Goal: Task Accomplishment & Management: Manage account settings

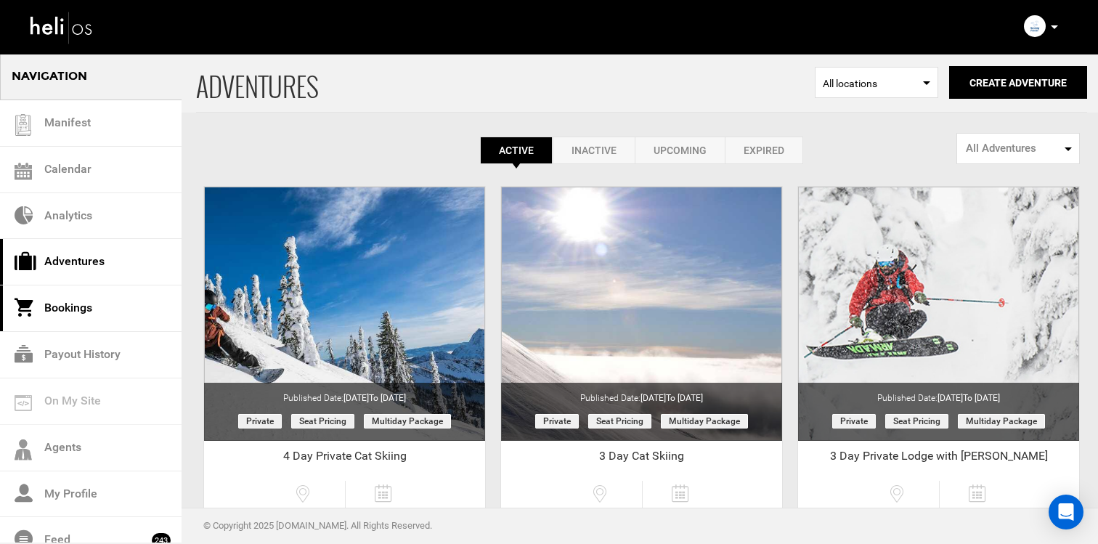
click at [97, 292] on link "Bookings" at bounding box center [91, 308] width 182 height 46
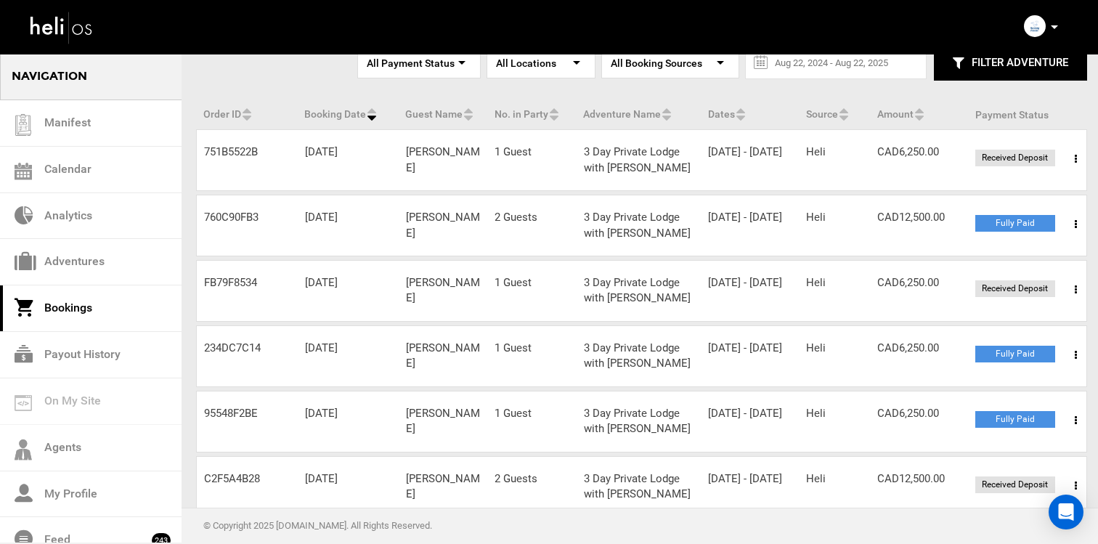
scroll to position [110, 0]
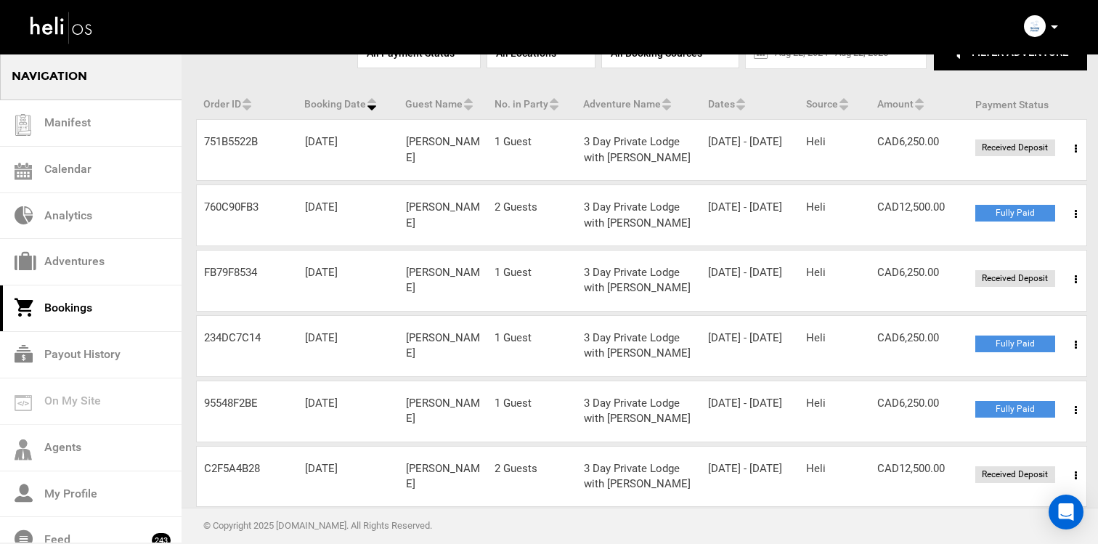
click at [1072, 209] on span at bounding box center [1076, 214] width 18 height 36
click at [1057, 248] on link "View Details" at bounding box center [1023, 258] width 144 height 36
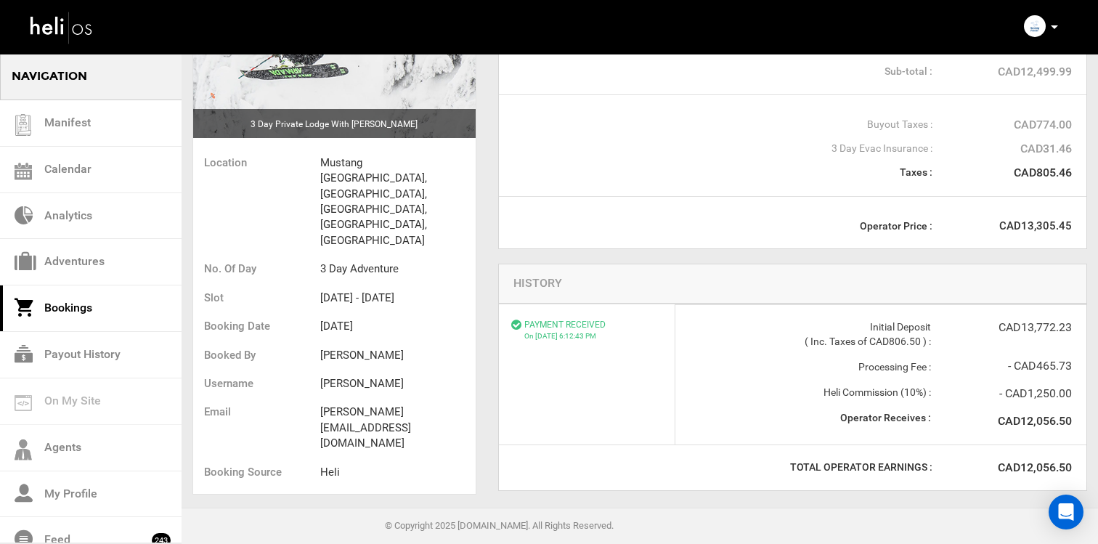
scroll to position [228, 0]
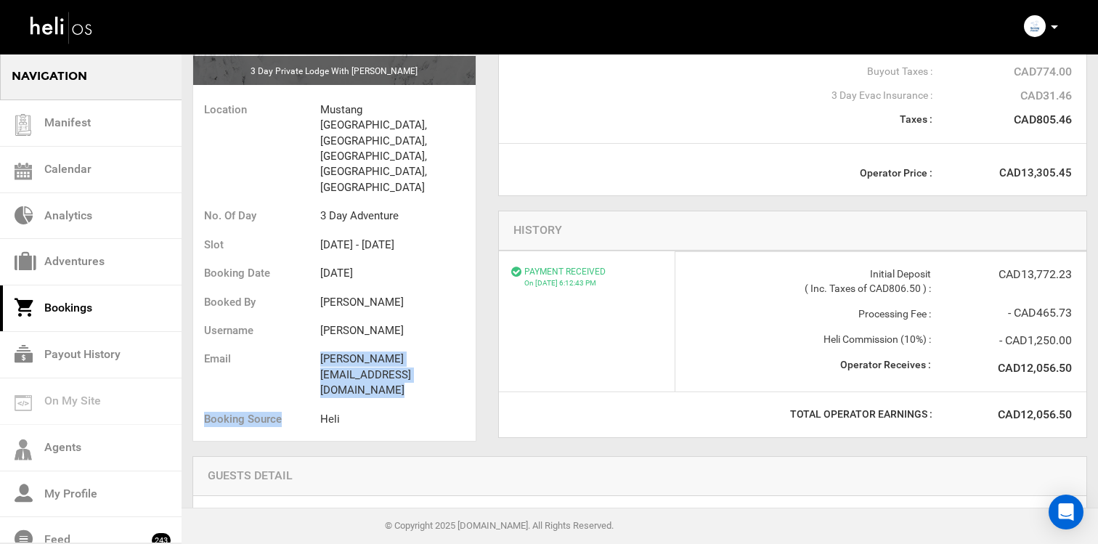
drag, startPoint x: 317, startPoint y: 306, endPoint x: 466, endPoint y: 328, distance: 150.4
click at [466, 328] on ul "Location Mustang [GEOGRAPHIC_DATA], [GEOGRAPHIC_DATA], [GEOGRAPHIC_DATA], [GEOG…" at bounding box center [334, 266] width 283 height 349
click at [466, 405] on li "Heli" at bounding box center [397, 419] width 155 height 28
drag, startPoint x: 453, startPoint y: 314, endPoint x: 323, endPoint y: 314, distance: 130.0
click at [323, 345] on li "[PERSON_NAME][EMAIL_ADDRESS][DOMAIN_NAME]" at bounding box center [397, 375] width 155 height 60
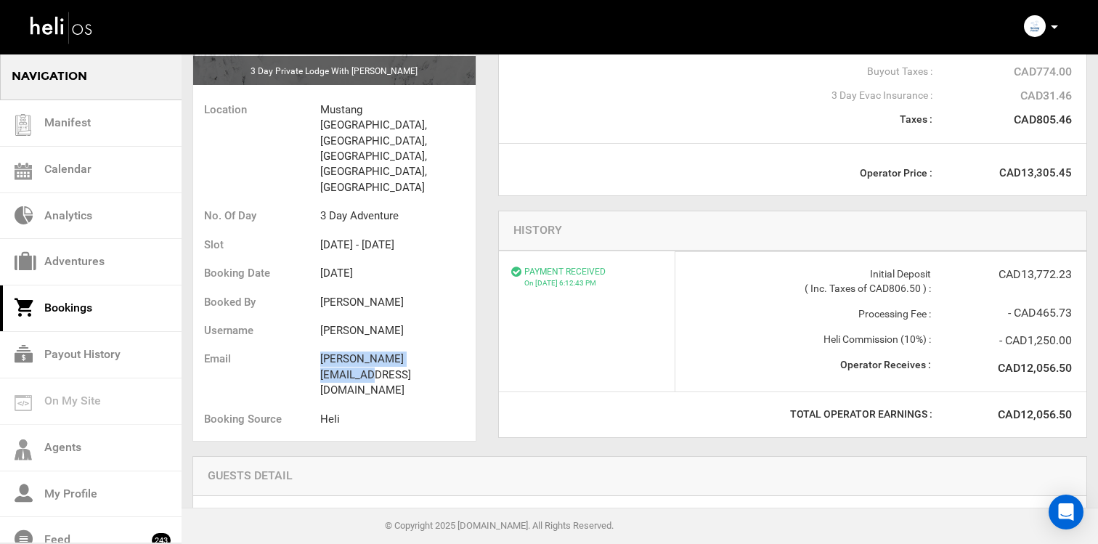
copy li "[PERSON_NAME][EMAIL_ADDRESS][DOMAIN_NAME]"
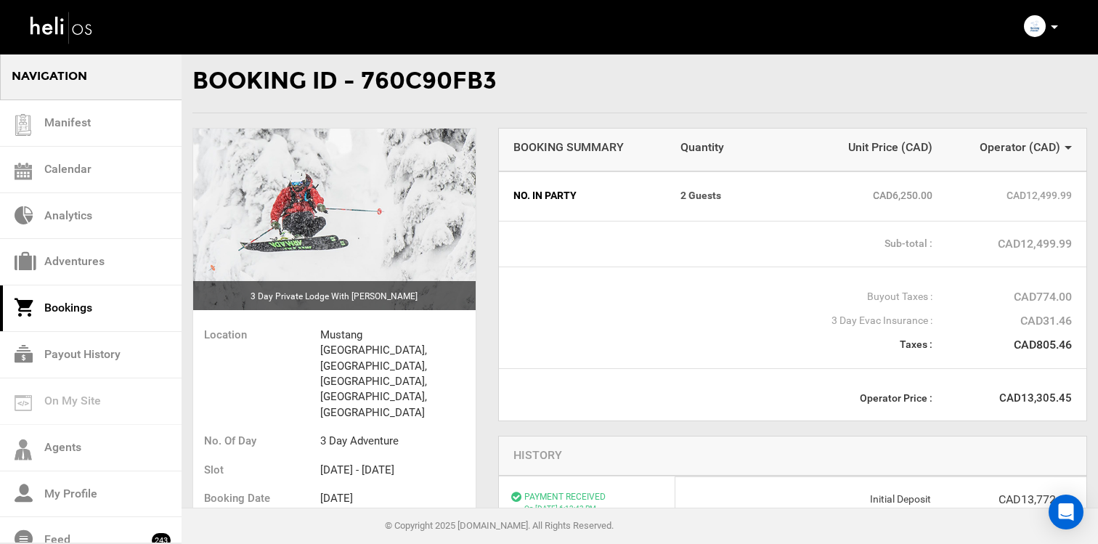
scroll to position [0, 0]
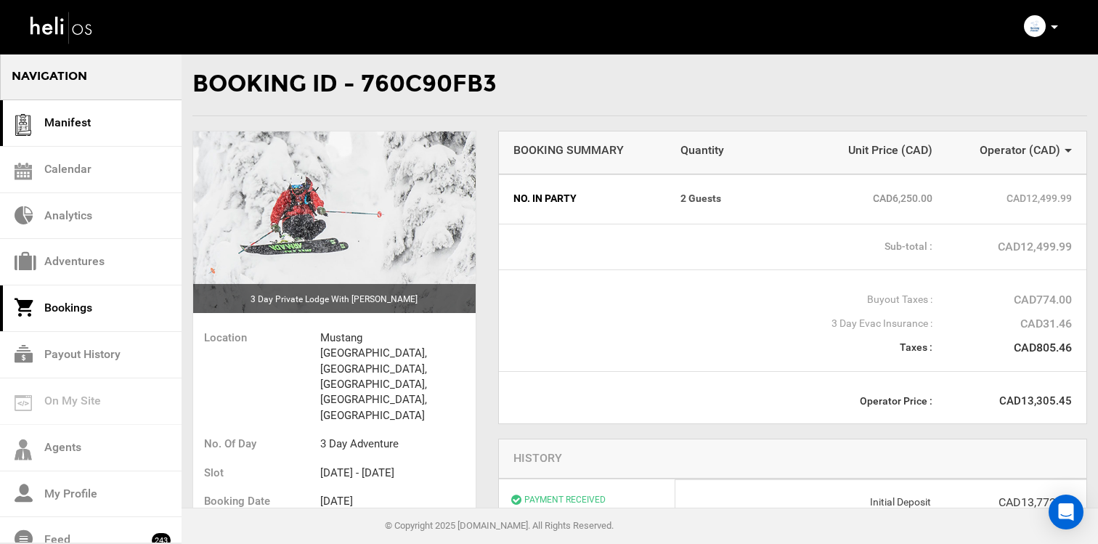
click at [80, 102] on link "Manifest" at bounding box center [91, 123] width 182 height 46
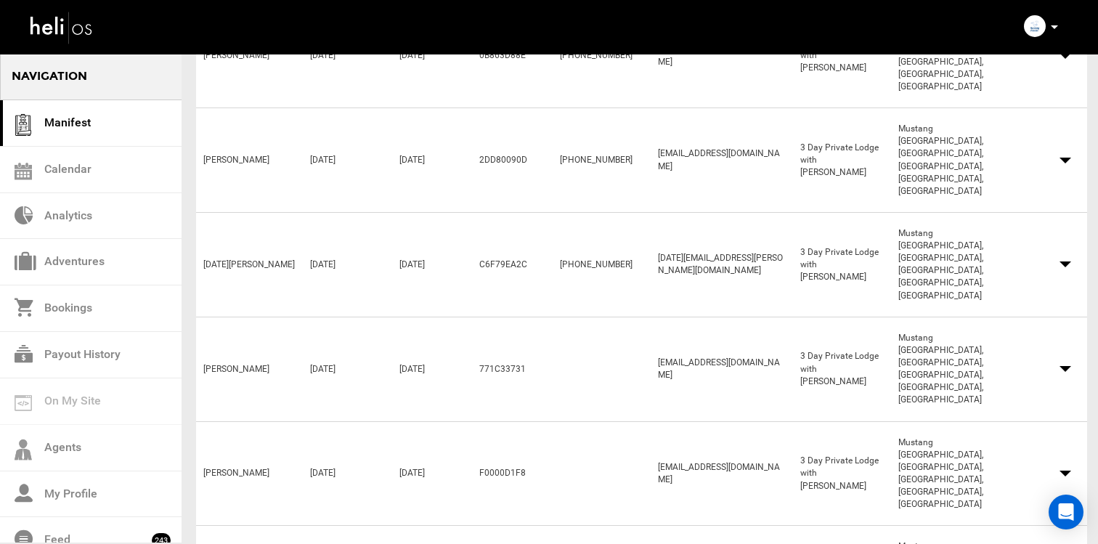
scroll to position [577, 0]
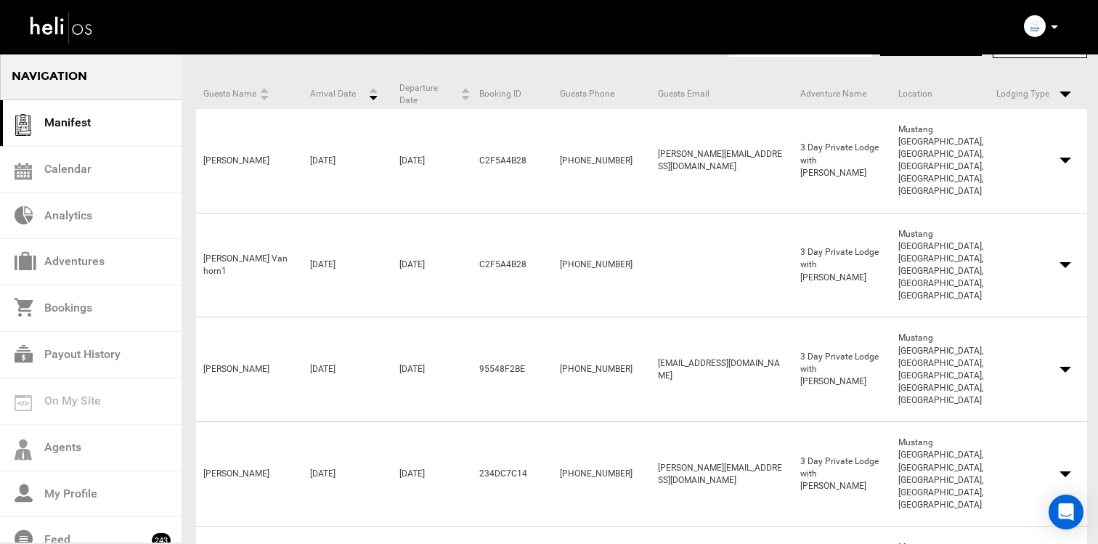
scroll to position [338, 0]
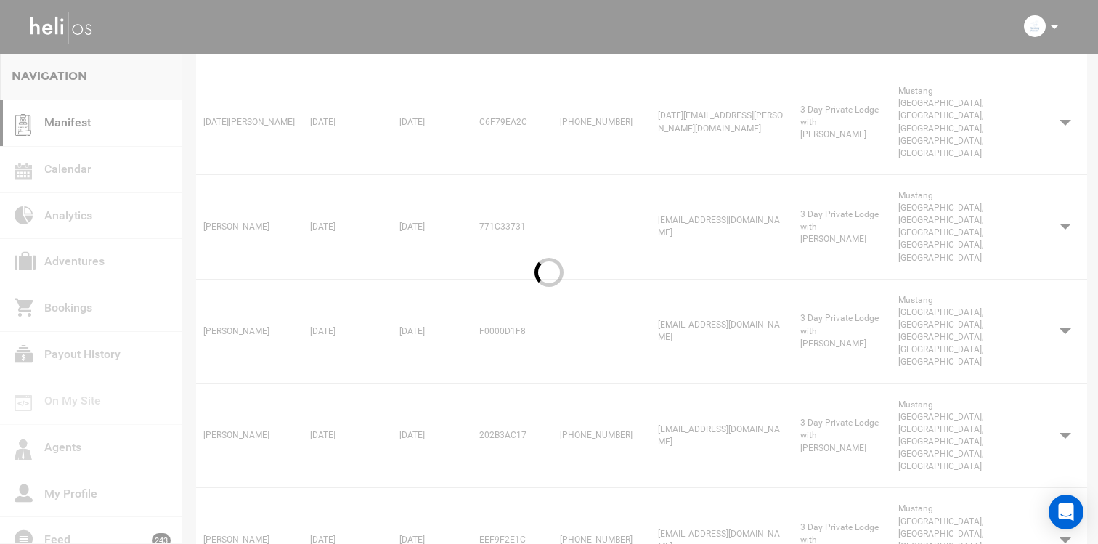
scroll to position [338, 0]
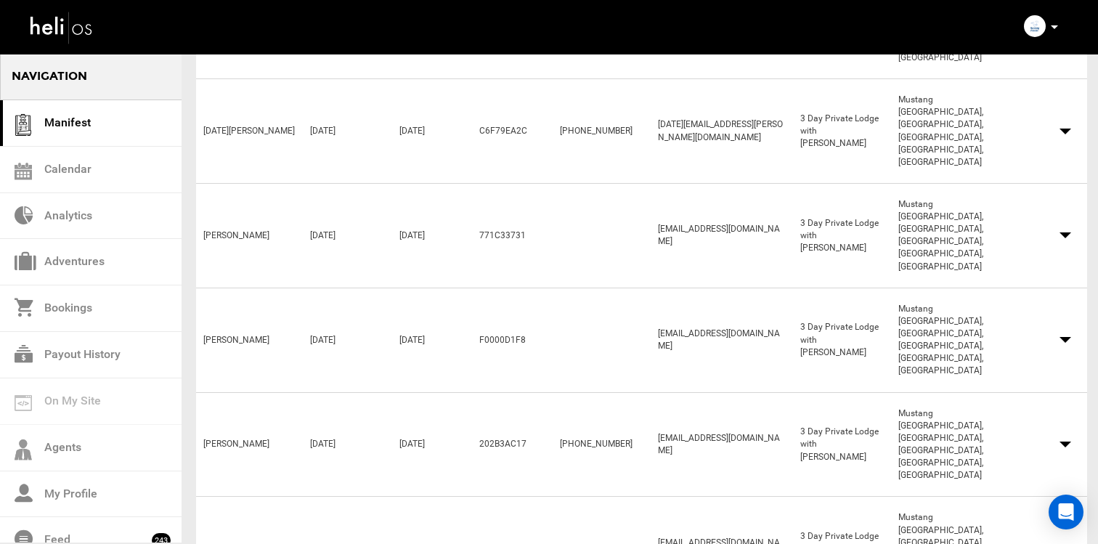
scroll to position [577, 0]
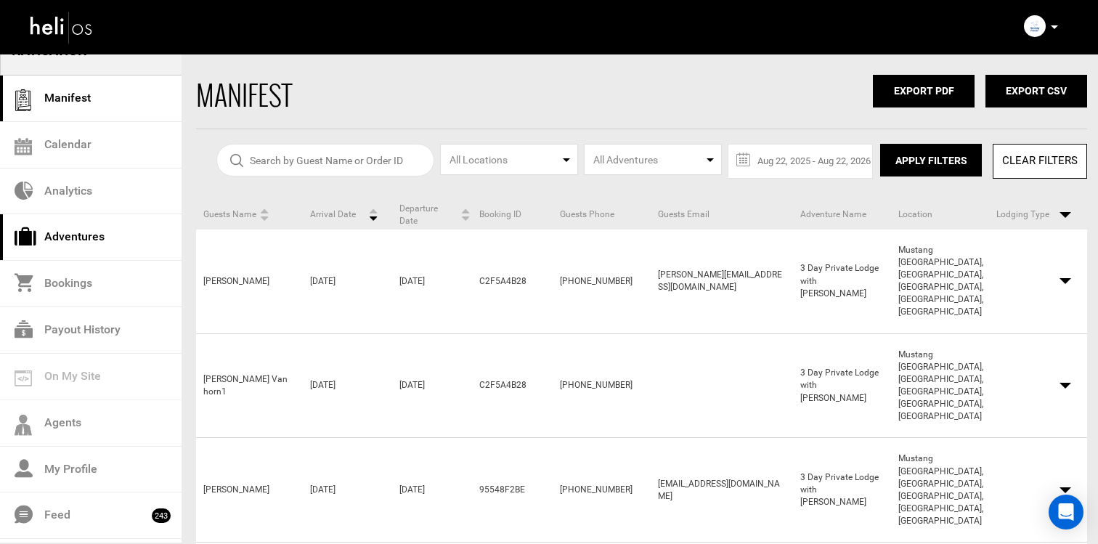
scroll to position [48, 0]
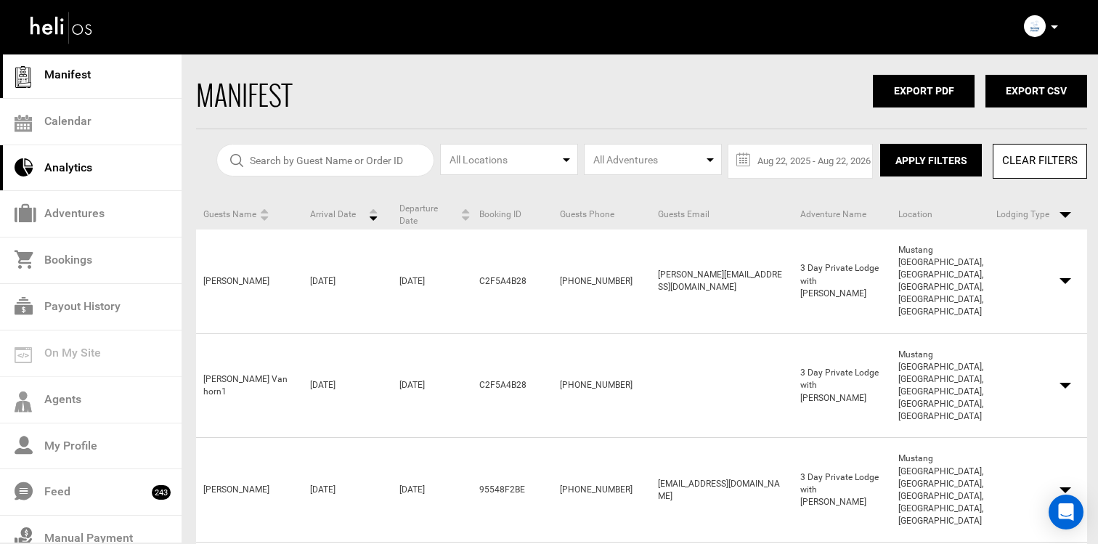
click at [118, 146] on link "Analytics" at bounding box center [91, 168] width 182 height 46
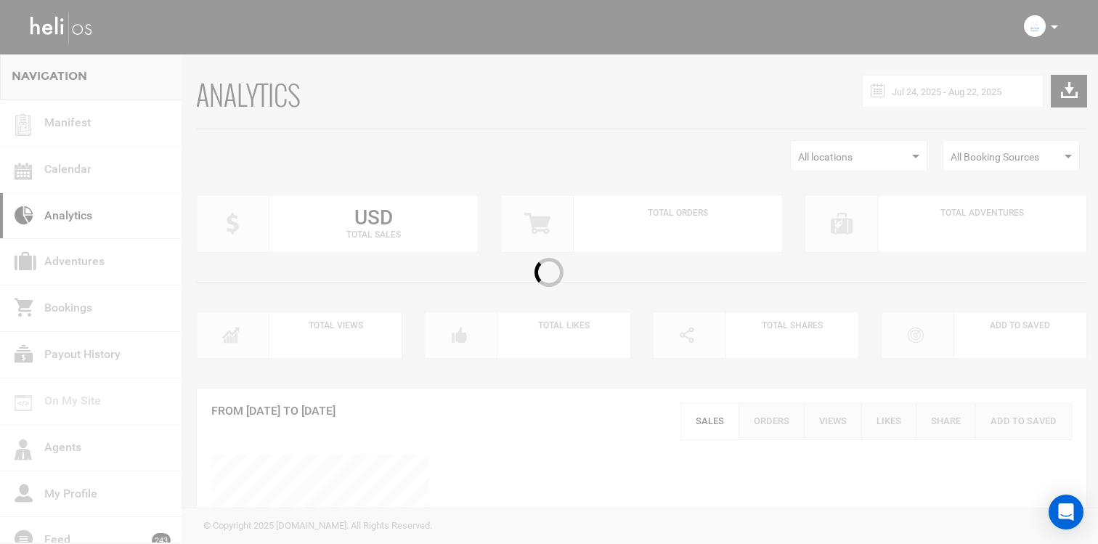
click at [113, 134] on div at bounding box center [549, 272] width 1098 height 544
click at [101, 171] on div at bounding box center [549, 272] width 1098 height 544
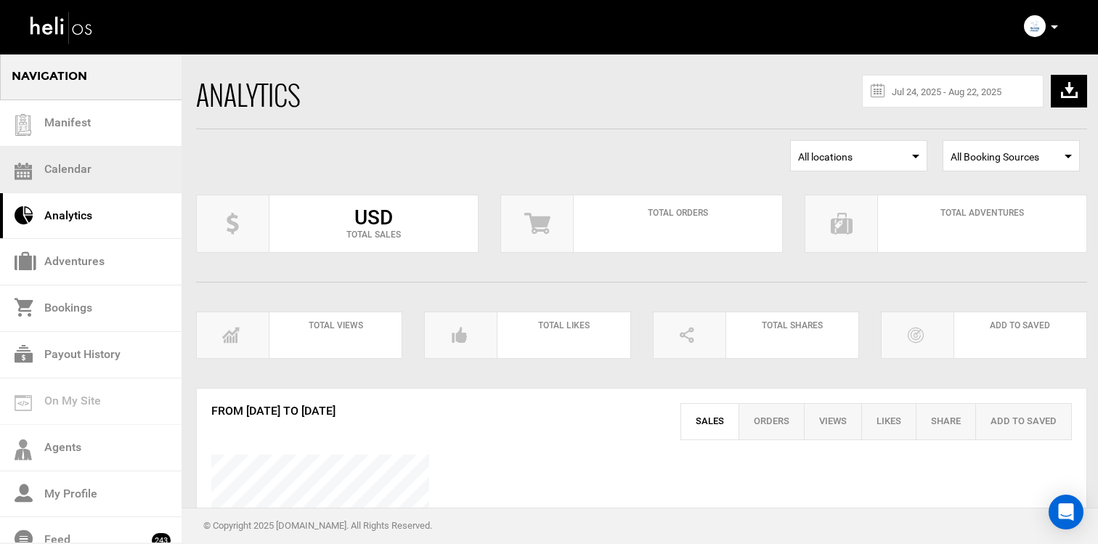
click at [101, 171] on link "Calendar" at bounding box center [91, 170] width 182 height 46
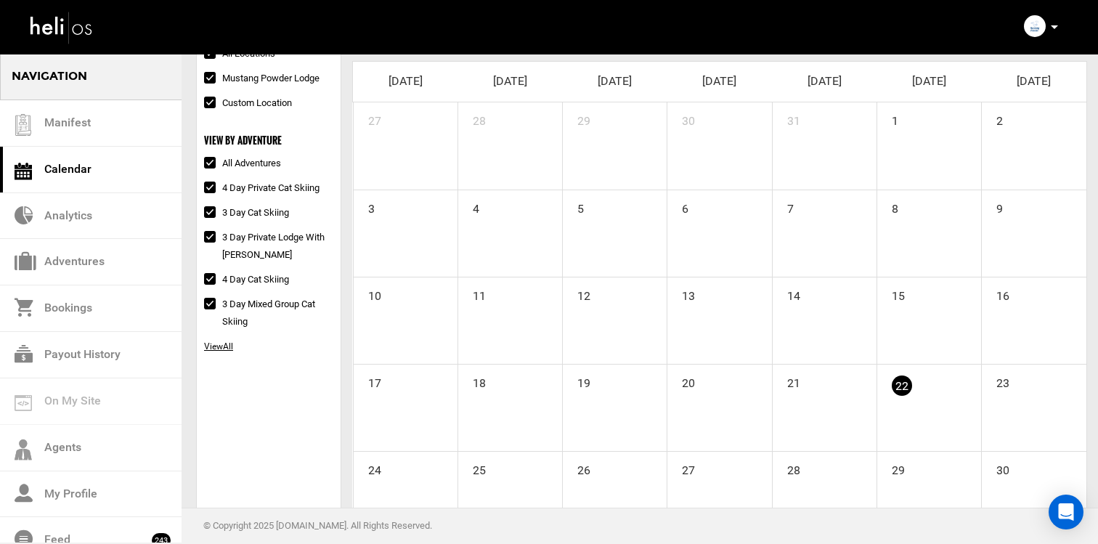
scroll to position [14, 0]
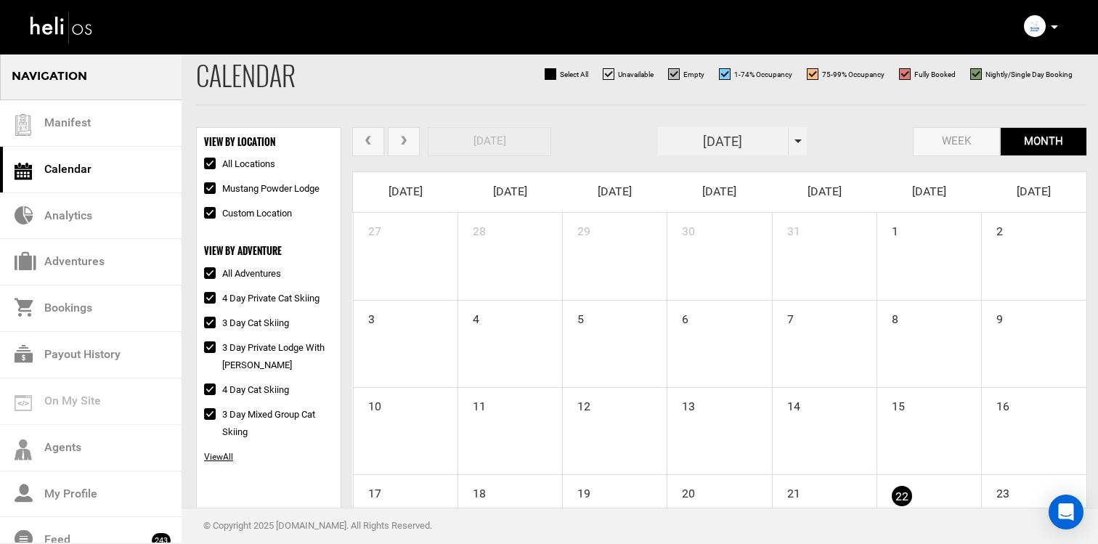
click at [800, 147] on div "[DATE]" at bounding box center [732, 141] width 149 height 28
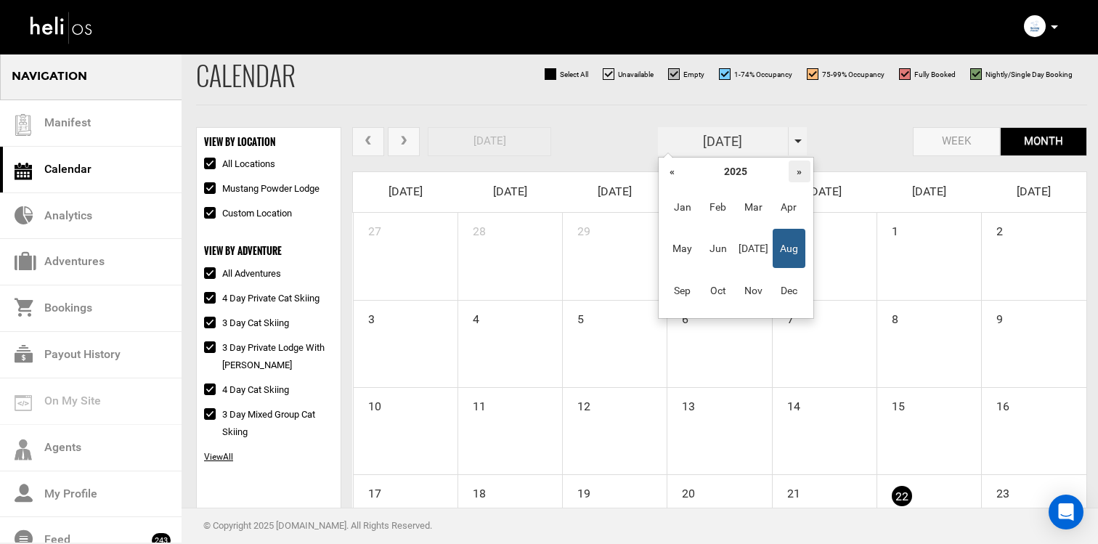
click at [805, 178] on th "»" at bounding box center [800, 171] width 22 height 22
click at [679, 174] on th "«" at bounding box center [673, 171] width 22 height 22
click at [800, 171] on th "»" at bounding box center [800, 171] width 22 height 22
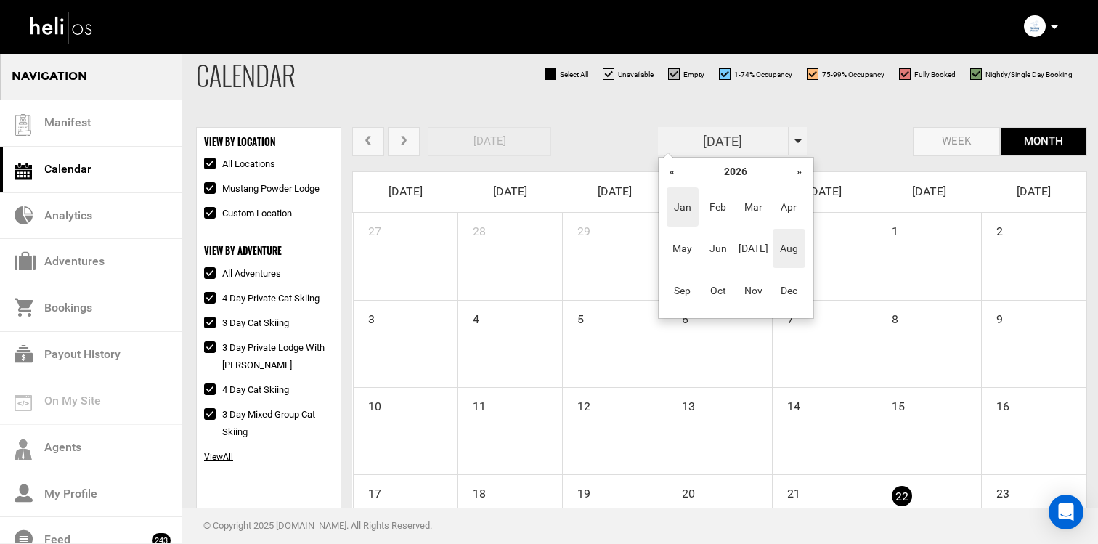
click at [694, 214] on span "Jan" at bounding box center [683, 206] width 33 height 39
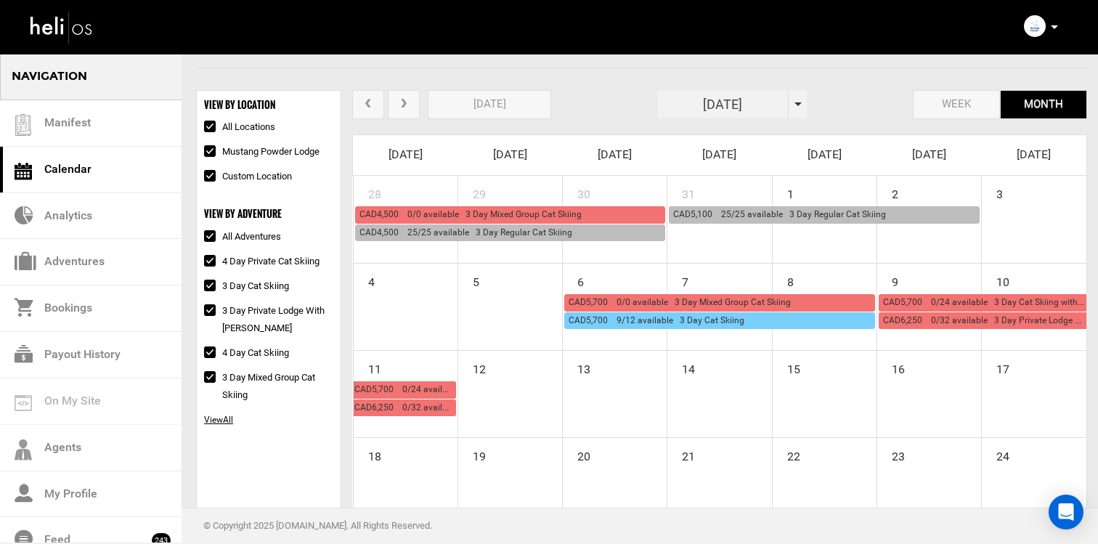
scroll to position [52, 0]
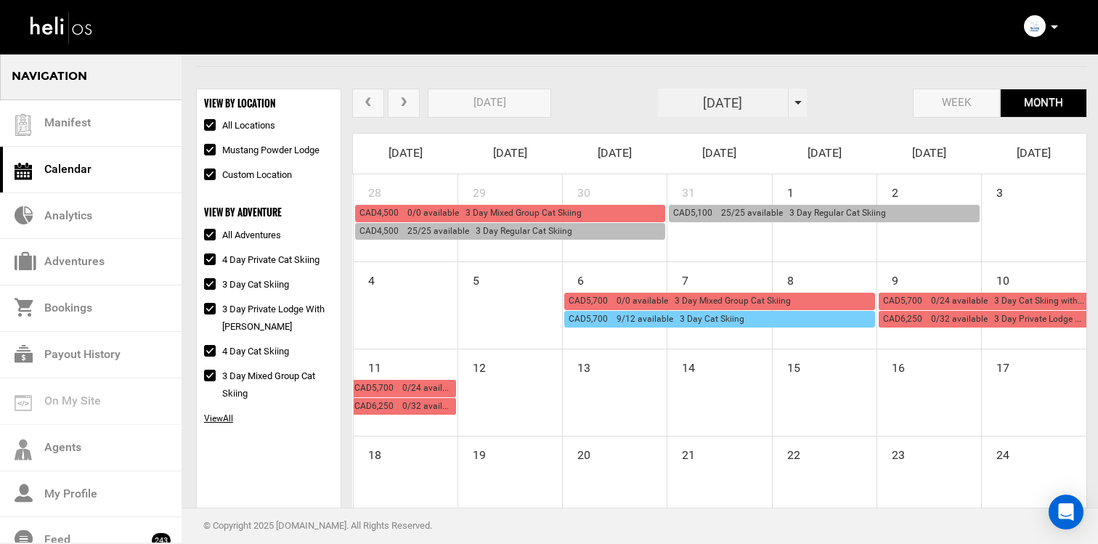
click at [909, 320] on span "CAD6,250 0/32 available 3 Day Private Lodge with Heli" at bounding box center [996, 319] width 226 height 10
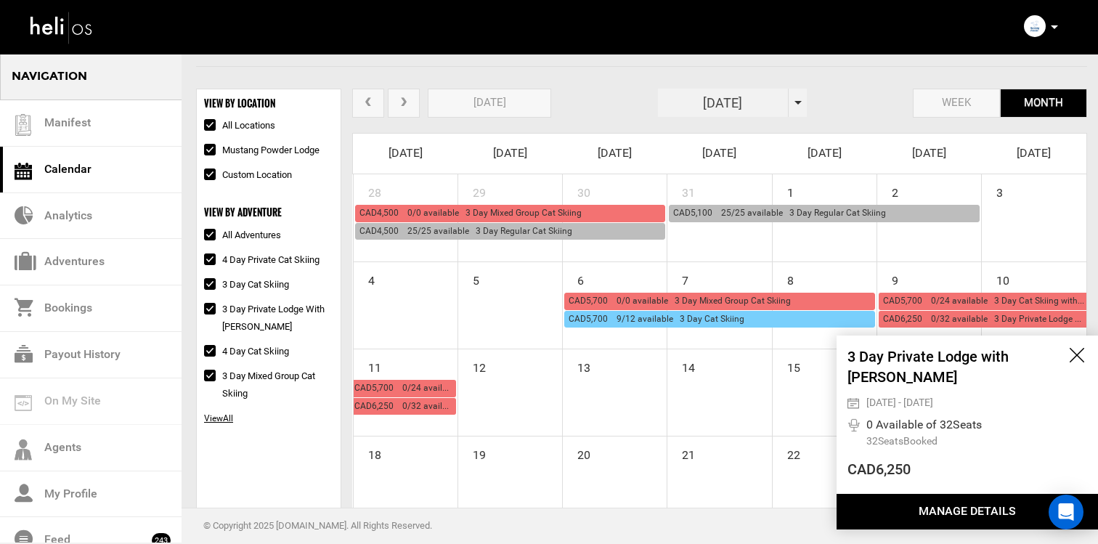
click at [928, 508] on button "Manage Details" at bounding box center [967, 512] width 261 height 36
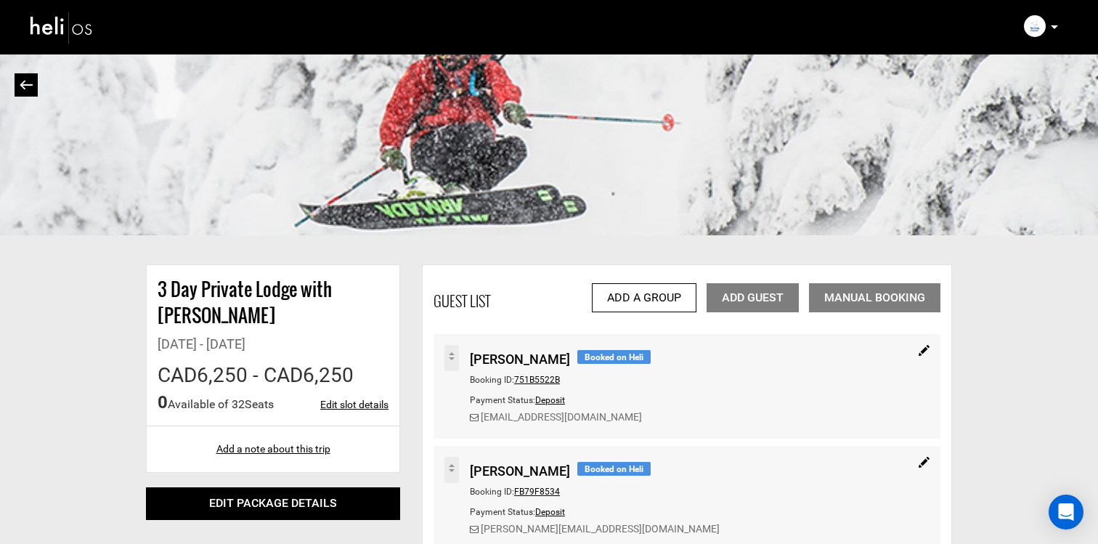
click at [54, 34] on img at bounding box center [61, 27] width 65 height 38
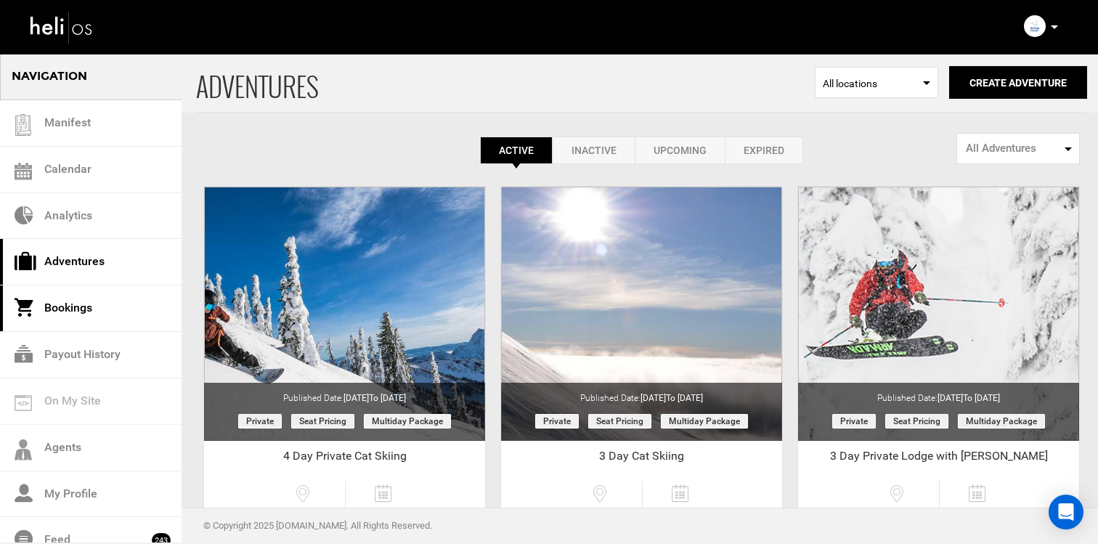
click at [111, 294] on link "Bookings" at bounding box center [91, 308] width 182 height 46
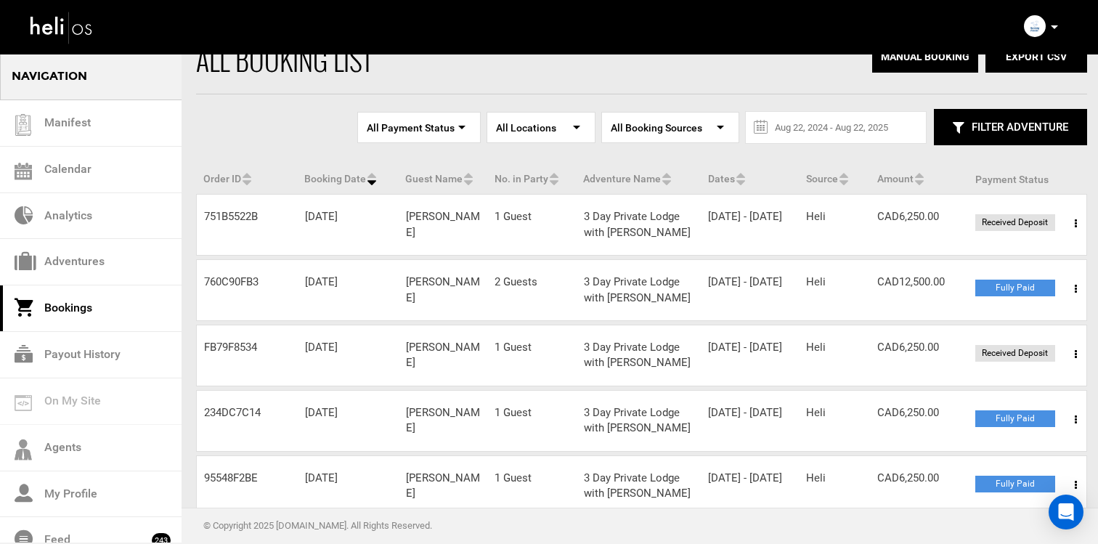
scroll to position [38, 0]
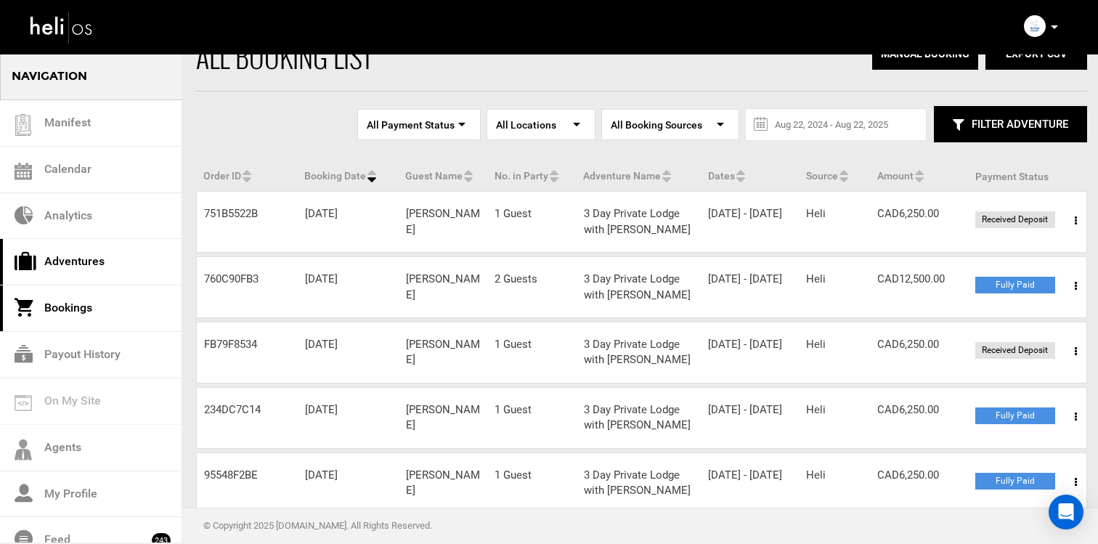
click at [126, 272] on link "Adventures" at bounding box center [91, 262] width 182 height 46
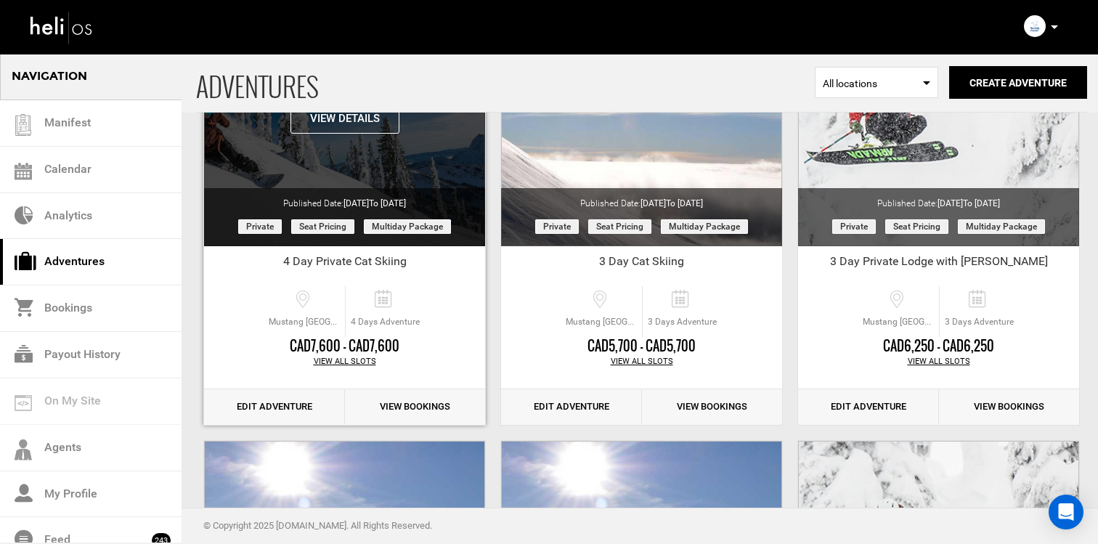
scroll to position [229, 0]
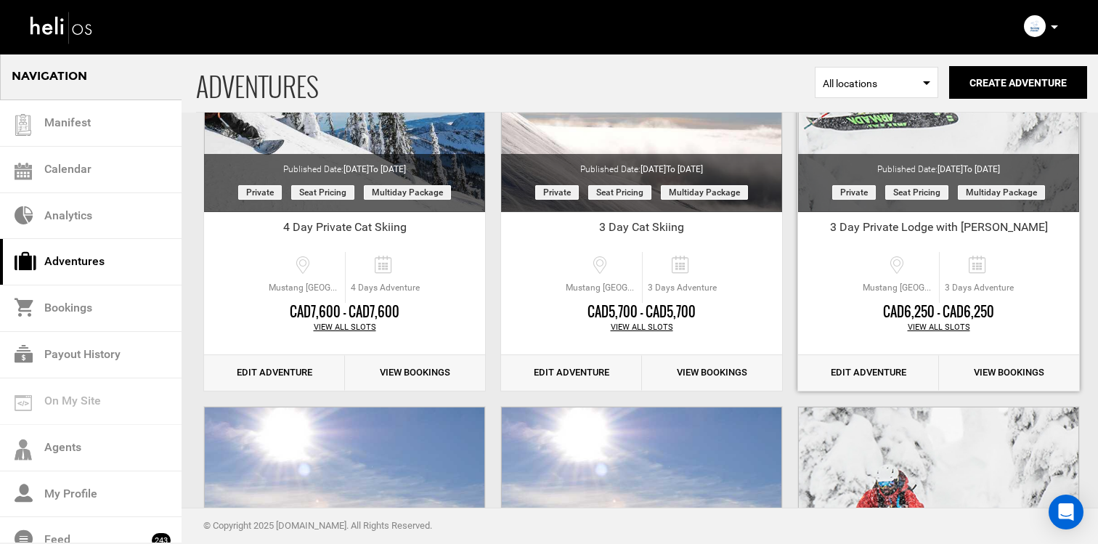
click at [984, 368] on link "View Bookings" at bounding box center [1009, 373] width 141 height 36
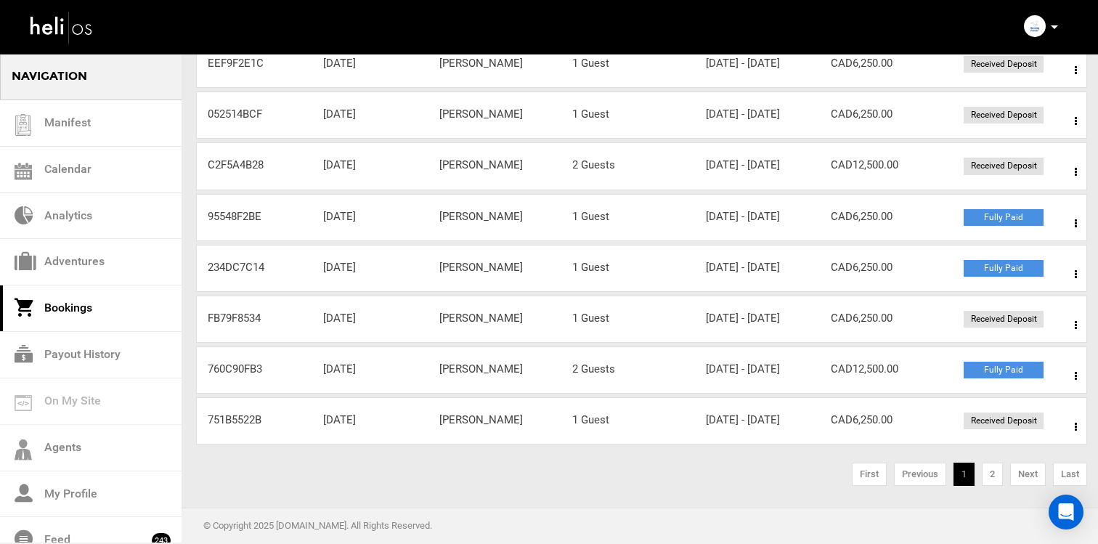
scroll to position [453, 0]
click at [1079, 358] on span at bounding box center [1076, 376] width 18 height 36
click at [1033, 402] on link "View Details" at bounding box center [1023, 420] width 144 height 36
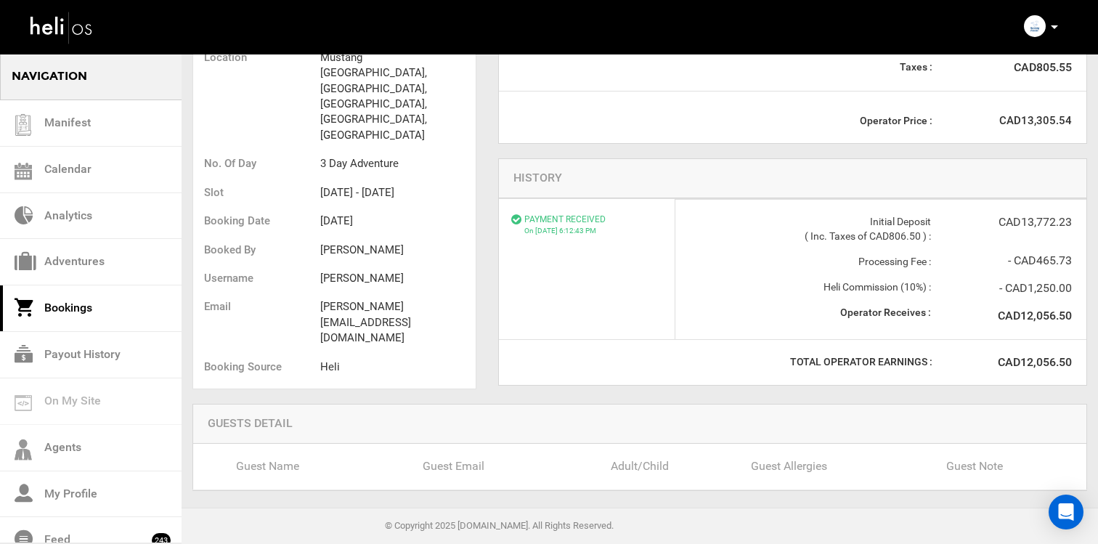
scroll to position [304, 0]
